Goal: Entertainment & Leisure: Consume media (video, audio)

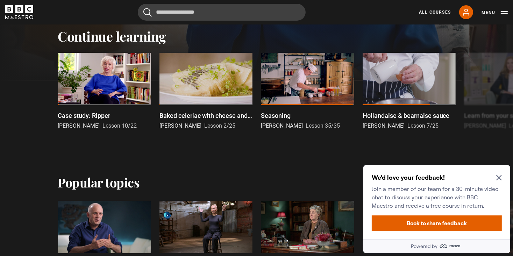
scroll to position [241, 0]
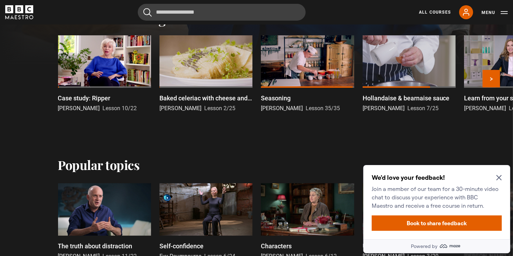
click at [176, 98] on p "Baked celeriac with cheese and truffle" at bounding box center [205, 97] width 93 height 9
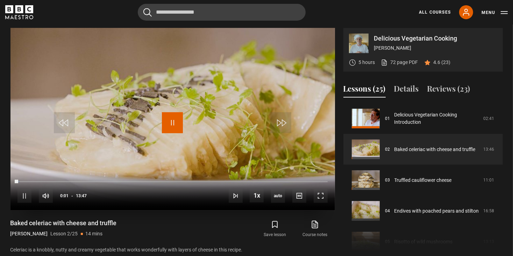
click at [177, 126] on span "Video Player" at bounding box center [172, 122] width 21 height 21
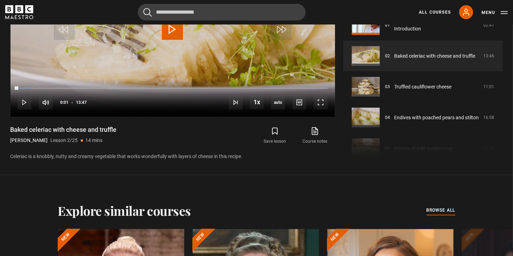
scroll to position [378, 0]
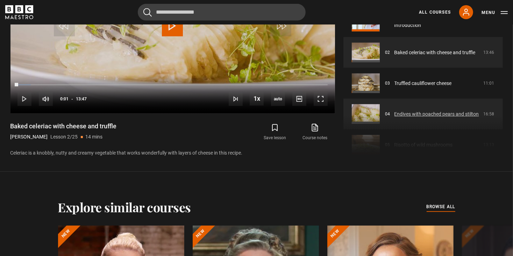
click at [421, 111] on link "Endives with poached pears and stilton" at bounding box center [436, 114] width 85 height 7
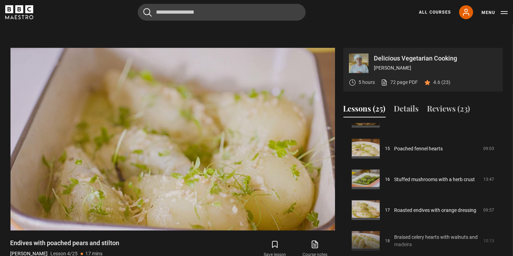
scroll to position [458, 0]
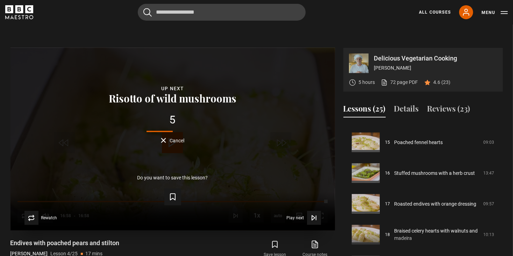
click at [162, 140] on button "Cancel" at bounding box center [172, 140] width 23 height 5
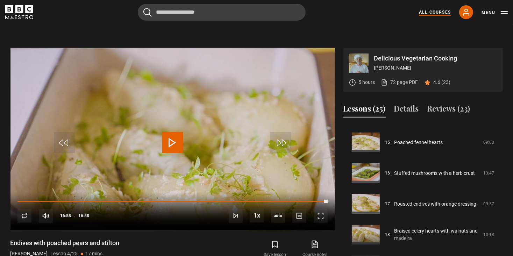
click at [429, 15] on link "All Courses" at bounding box center [435, 12] width 32 height 6
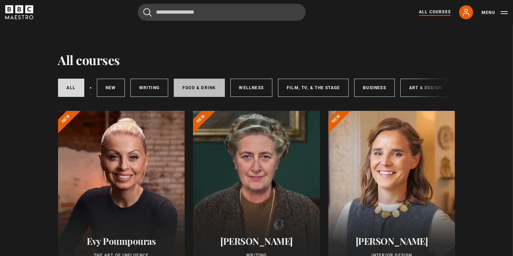
click at [194, 88] on link "Food & Drink" at bounding box center [199, 88] width 51 height 18
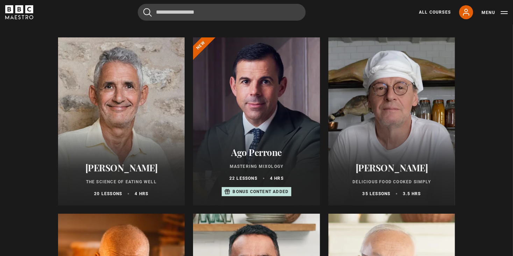
scroll to position [94, 0]
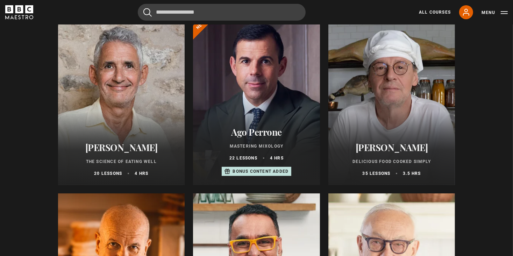
click at [401, 149] on h2 "[PERSON_NAME]" at bounding box center [392, 147] width 110 height 11
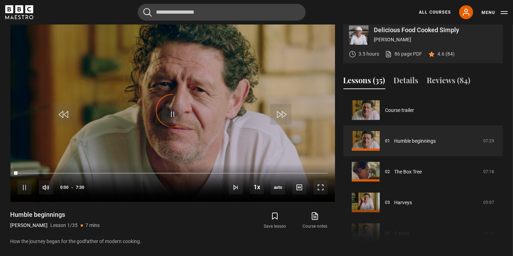
scroll to position [290, 0]
click at [27, 194] on span "Video Player" at bounding box center [24, 187] width 14 height 14
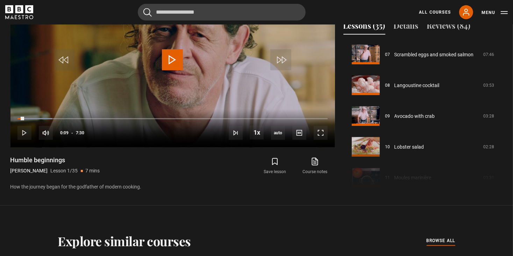
scroll to position [219, 0]
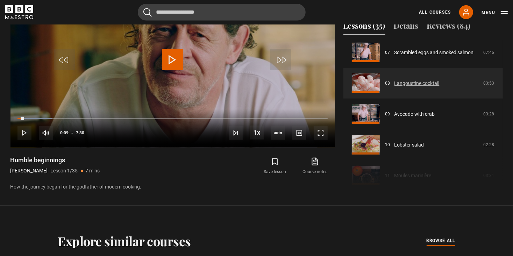
click at [402, 87] on link "Langoustine cocktail" at bounding box center [416, 83] width 45 height 7
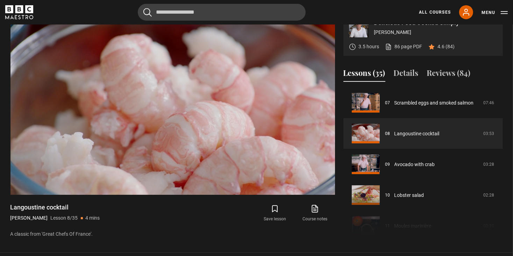
scroll to position [293, 0]
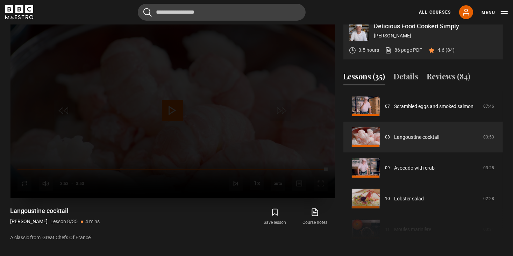
click at [26, 192] on div "Lesson Completed Up next Avocado with crab Cancel Do you want to save this less…" at bounding box center [172, 107] width 325 height 183
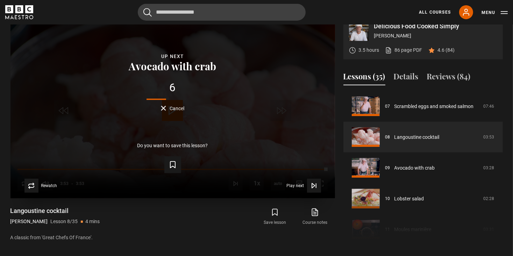
click at [175, 121] on div "Lesson Completed Up next Avocado with crab 6 Cancel Do you want to save this le…" at bounding box center [172, 107] width 325 height 183
click at [175, 111] on span "Cancel" at bounding box center [177, 108] width 15 height 5
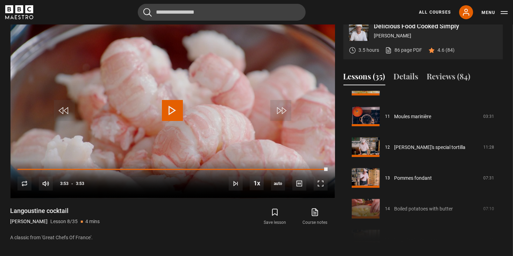
scroll to position [337, 0]
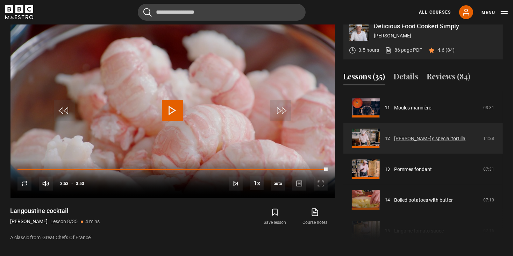
click at [422, 142] on link "[PERSON_NAME]'s special tortilla" at bounding box center [429, 138] width 71 height 7
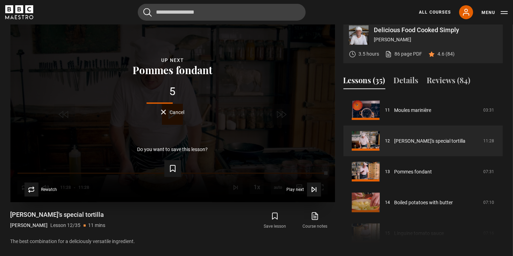
click at [177, 115] on span "Cancel" at bounding box center [177, 112] width 15 height 5
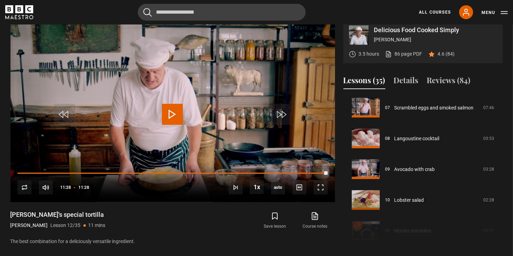
scroll to position [131, 0]
